Goal: Task Accomplishment & Management: Manage account settings

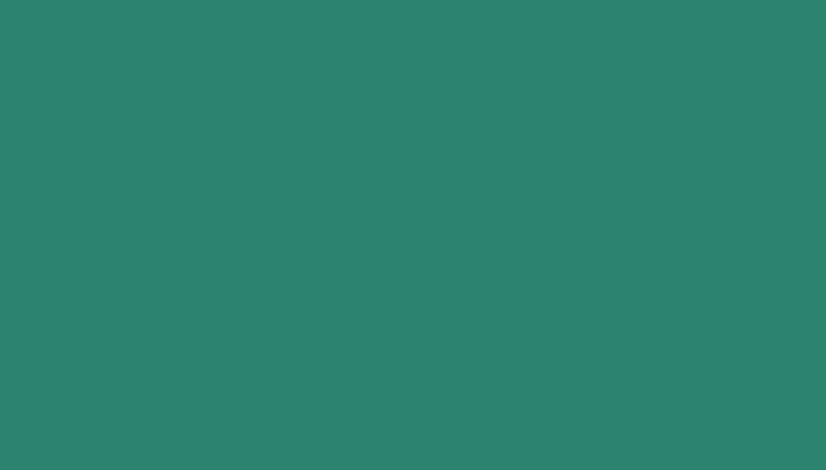
select select "FI-681132a8c67ae0.61492938"
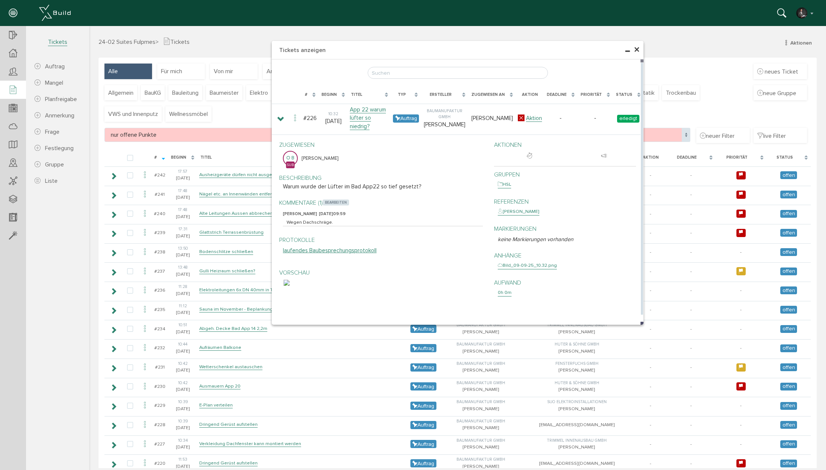
click at [336, 200] on span "bearbeiten" at bounding box center [336, 203] width 26 height 6
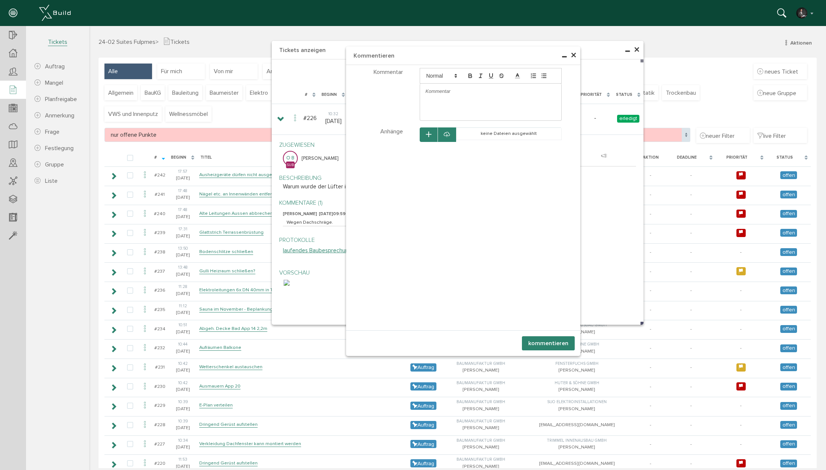
click at [444, 92] on p at bounding box center [490, 91] width 130 height 7
click at [564, 342] on button "kommentieren" at bounding box center [548, 343] width 53 height 14
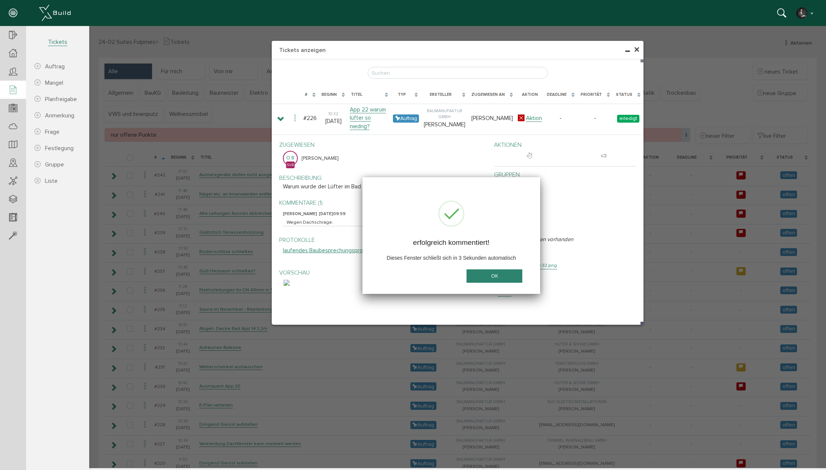
click at [506, 273] on button "OK" at bounding box center [494, 276] width 56 height 14
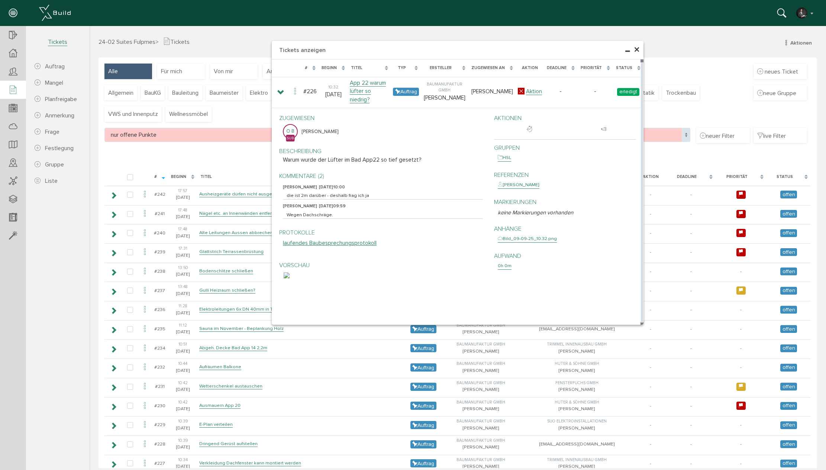
click at [289, 278] on img at bounding box center [287, 275] width 6 height 6
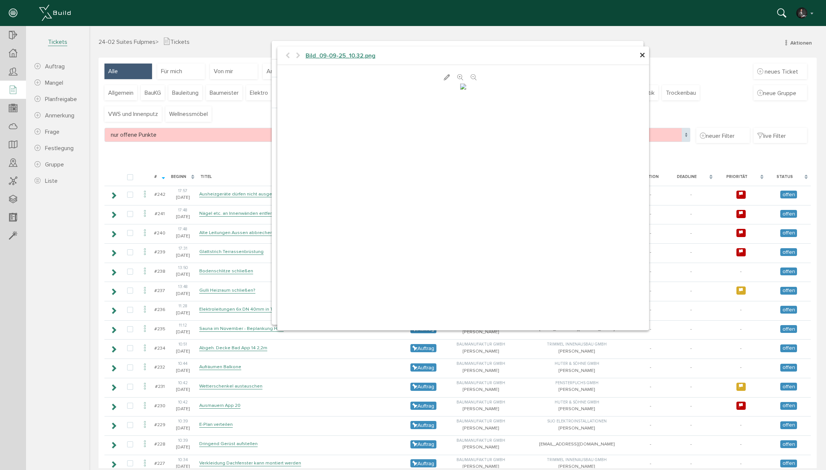
click at [641, 55] on span "×" at bounding box center [642, 55] width 6 height 14
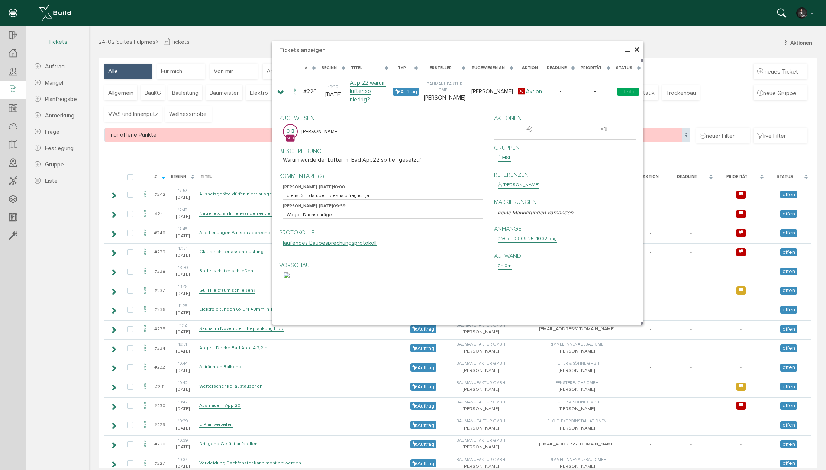
click at [635, 49] on span "×" at bounding box center [637, 50] width 6 height 14
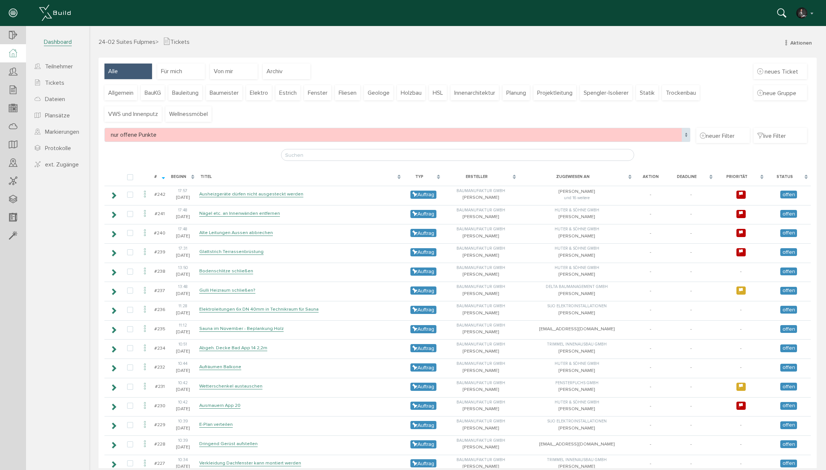
click at [16, 53] on icon at bounding box center [13, 53] width 8 height 9
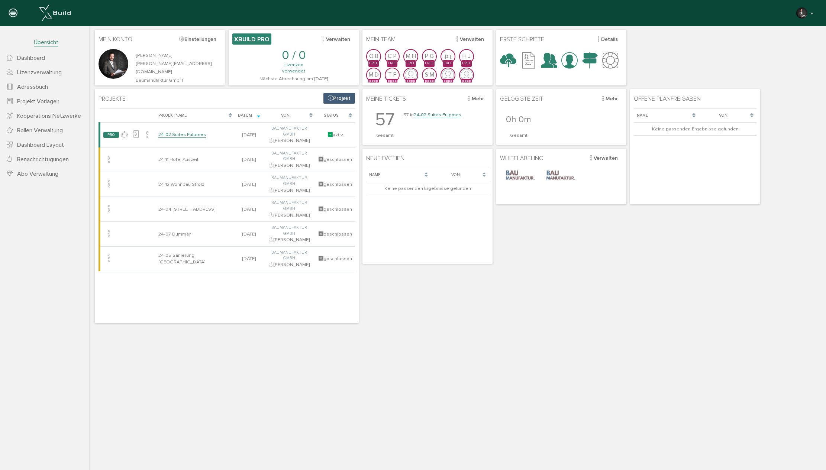
click at [32, 57] on span "Dashboard" at bounding box center [31, 57] width 28 height 7
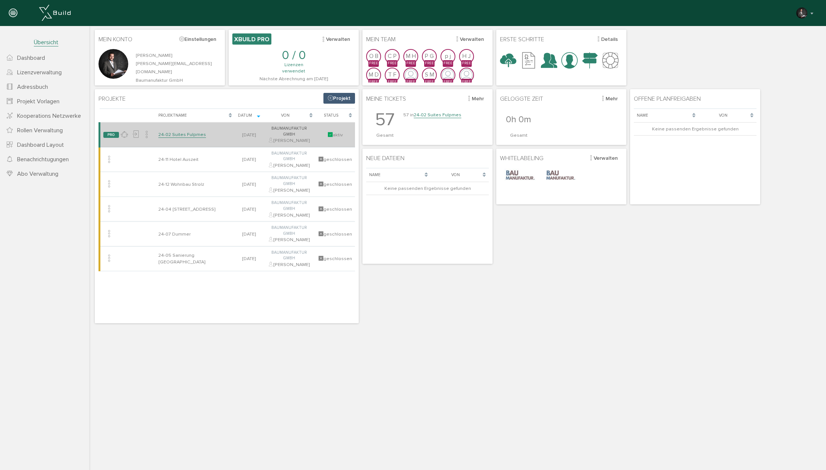
click at [189, 132] on link "24-02 Suites Fulpmes" at bounding box center [182, 135] width 48 height 6
